Goal: Find specific page/section

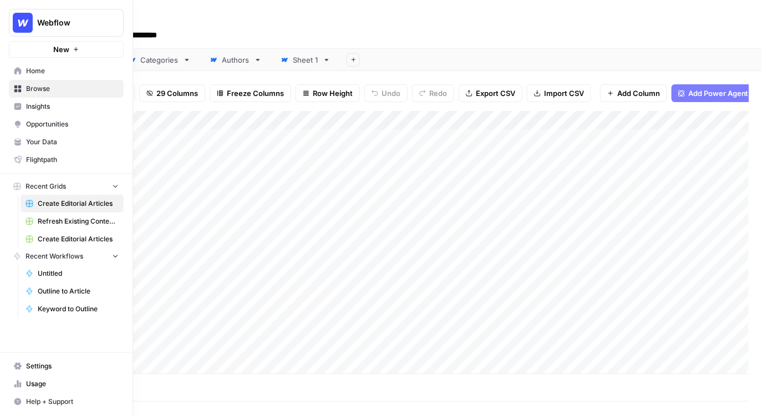
click at [26, 21] on img "Workspace: Webflow" at bounding box center [23, 23] width 20 height 20
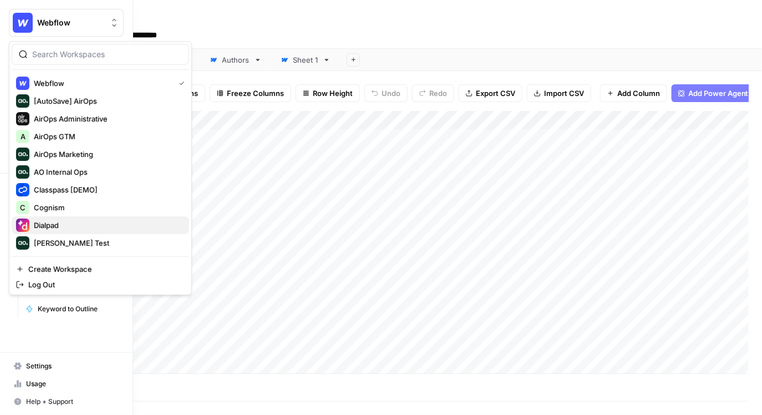
click at [80, 225] on span "Dialpad" at bounding box center [107, 225] width 146 height 11
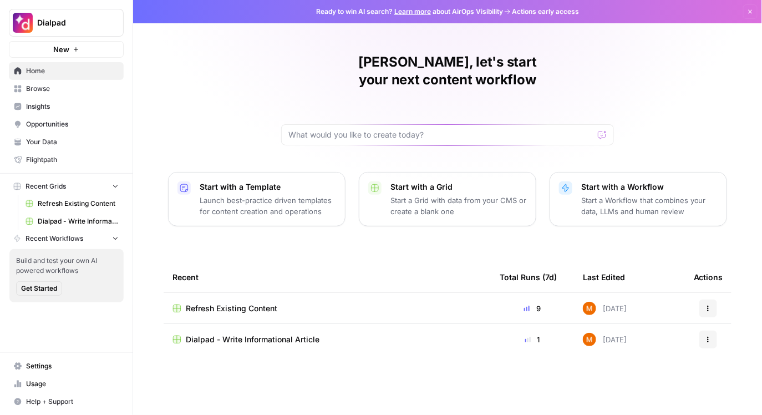
click at [90, 104] on span "Insights" at bounding box center [72, 107] width 93 height 10
